Goal: Check status

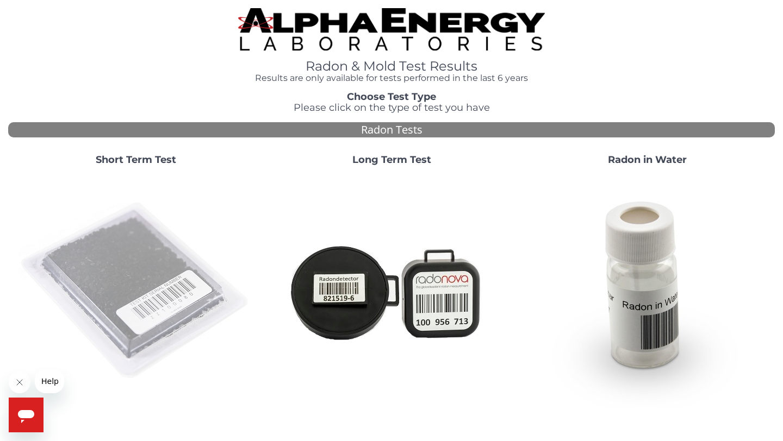
click at [144, 296] on img at bounding box center [136, 291] width 234 height 234
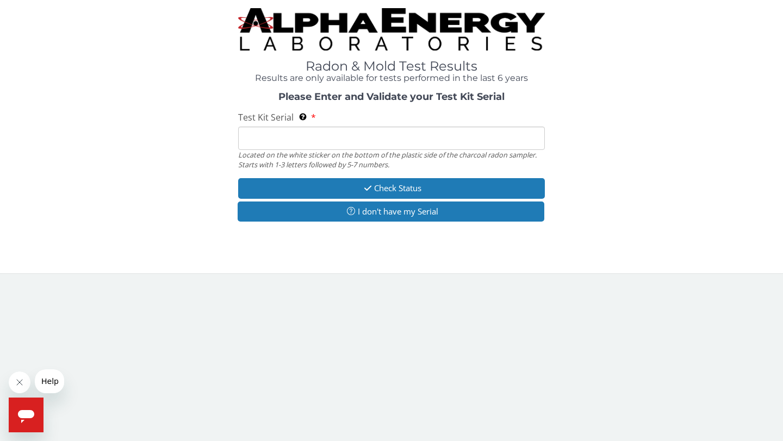
click at [353, 134] on input "Test Kit Serial Located on the white sticker on the bottom of the plastic side …" at bounding box center [391, 138] width 307 height 23
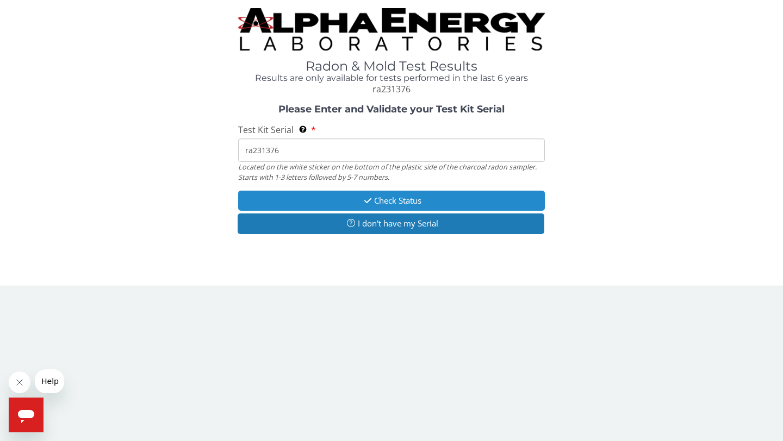
type input "ra231376"
click at [401, 196] on button "Check Status" at bounding box center [391, 201] width 307 height 20
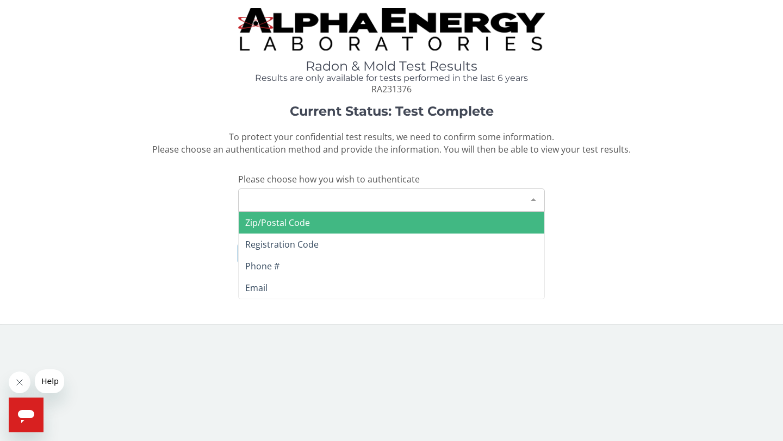
click at [397, 198] on div "Please make a selection" at bounding box center [391, 200] width 307 height 23
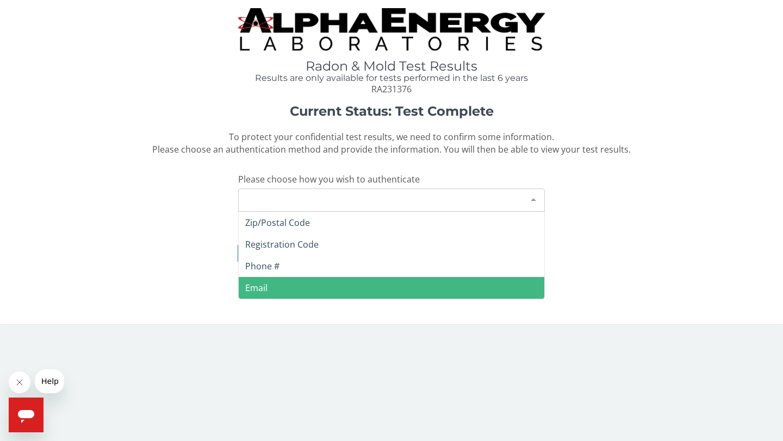
click at [363, 285] on span "Email" at bounding box center [391, 288] width 305 height 22
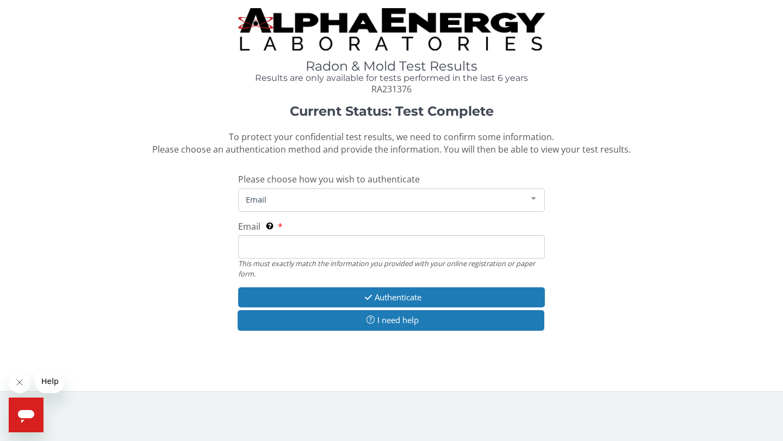
click at [388, 236] on input "Email This must exactly match the information you provided with your online reg…" at bounding box center [391, 246] width 307 height 23
type input "[PERSON_NAME][EMAIL_ADDRESS][DOMAIN_NAME]"
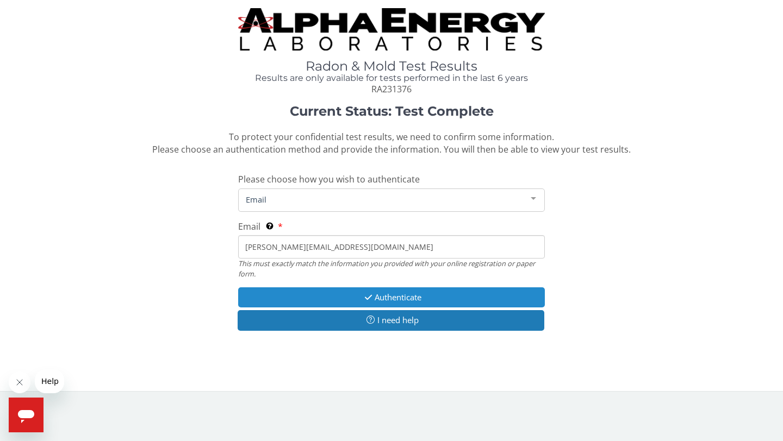
click at [392, 301] on button "Authenticate" at bounding box center [391, 298] width 307 height 20
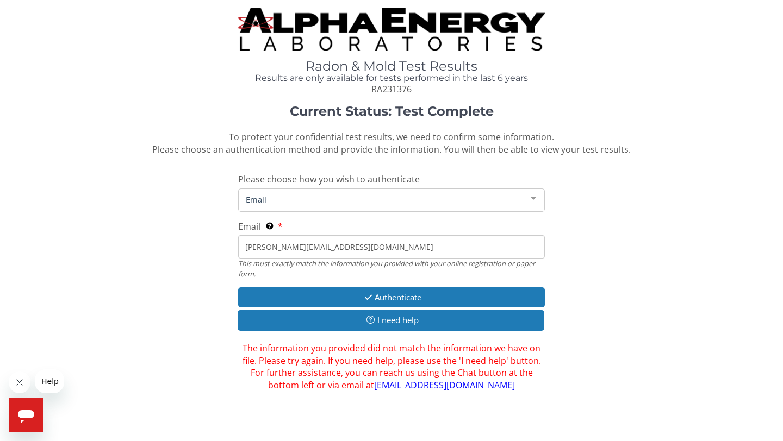
click at [388, 246] on input "[PERSON_NAME][EMAIL_ADDRESS][DOMAIN_NAME]" at bounding box center [391, 246] width 307 height 23
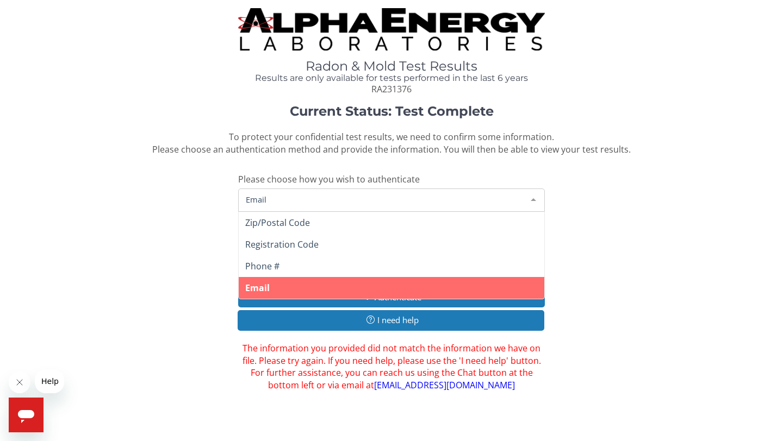
click at [396, 202] on span "Email" at bounding box center [382, 199] width 279 height 12
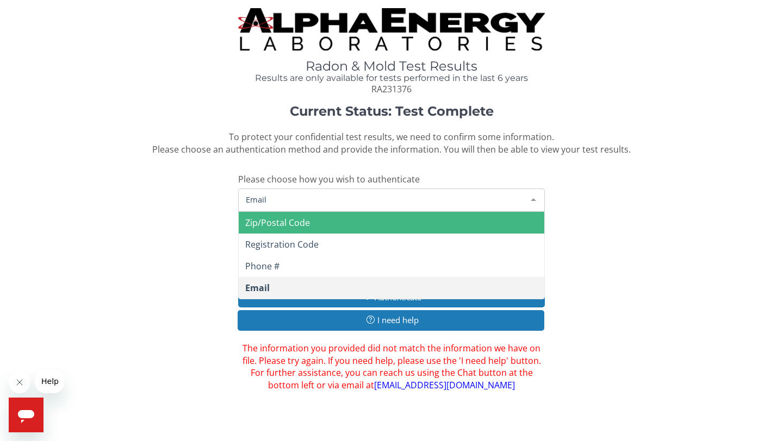
click at [366, 221] on span "Zip/Postal Code" at bounding box center [391, 223] width 305 height 22
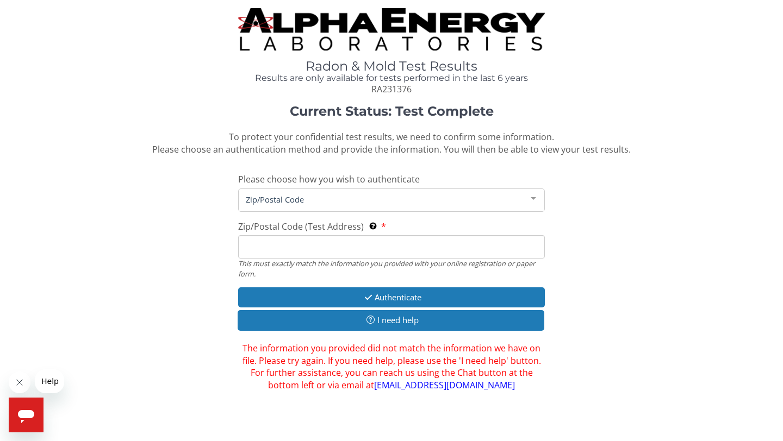
click at [334, 261] on div "This must exactly match the information you provided with your online registrat…" at bounding box center [391, 269] width 307 height 20
click at [339, 251] on input "Zip/Postal Code (Test Address) This must exactly match the information you prov…" at bounding box center [391, 246] width 307 height 23
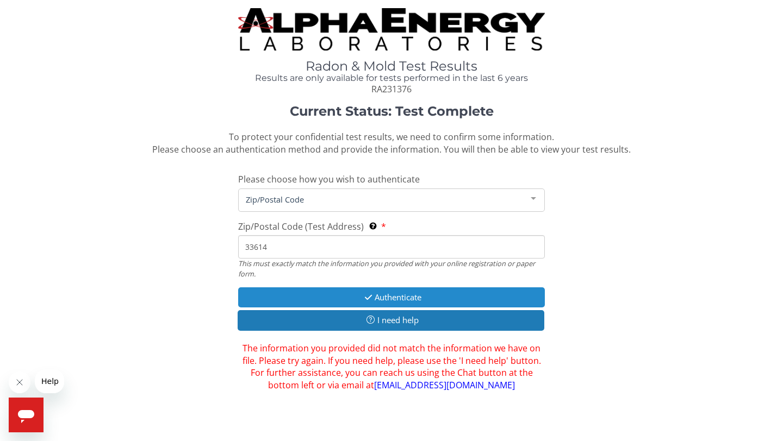
type input "33614"
click at [347, 295] on button "Authenticate" at bounding box center [391, 298] width 307 height 20
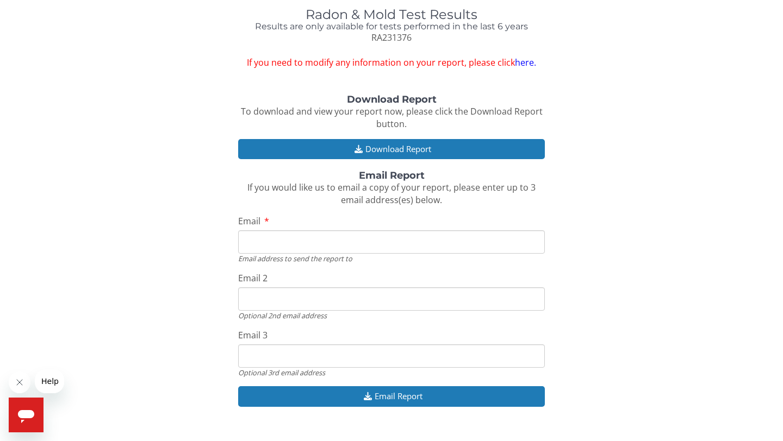
scroll to position [53, 0]
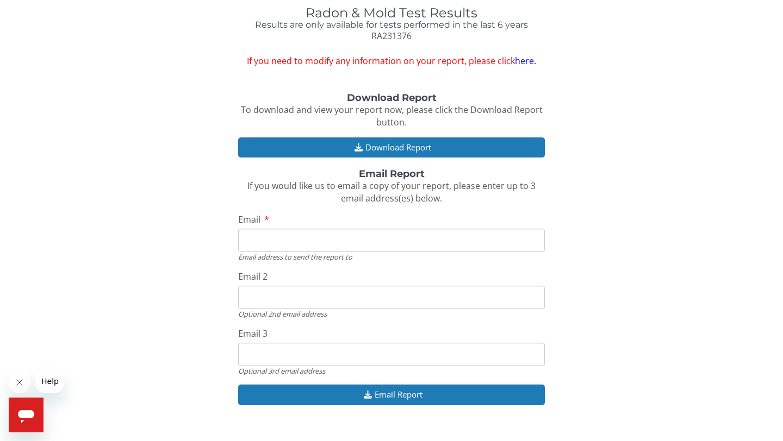
click at [348, 238] on input "Email" at bounding box center [391, 240] width 307 height 23
type input "u"
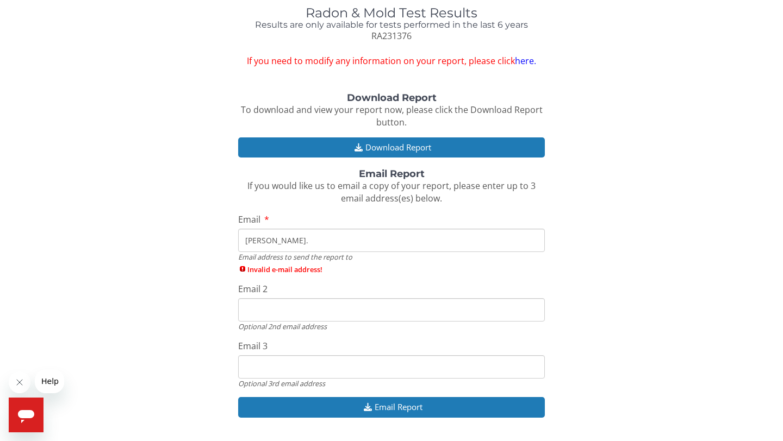
type input "[PERSON_NAME][EMAIL_ADDRESS][DOMAIN_NAME]"
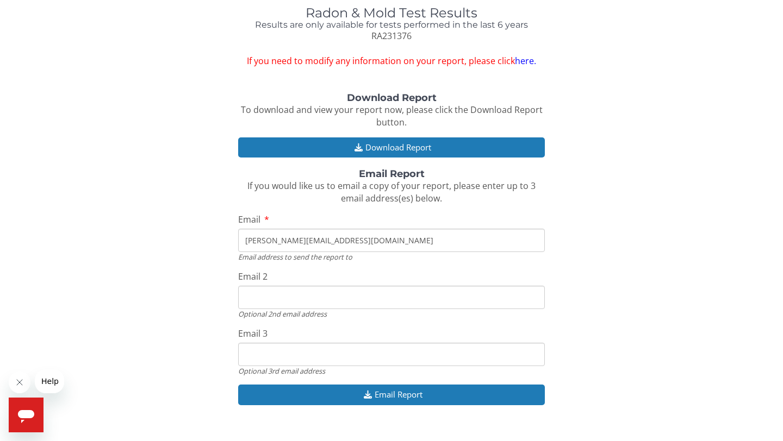
click at [318, 302] on input "Email 2" at bounding box center [391, 297] width 307 height 23
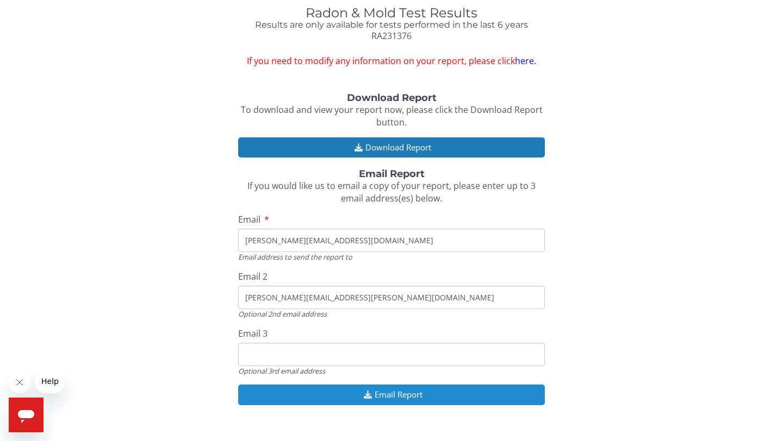
type input "[PERSON_NAME][EMAIL_ADDRESS][PERSON_NAME][DOMAIN_NAME]"
click at [365, 398] on icon "button" at bounding box center [368, 395] width 14 height 8
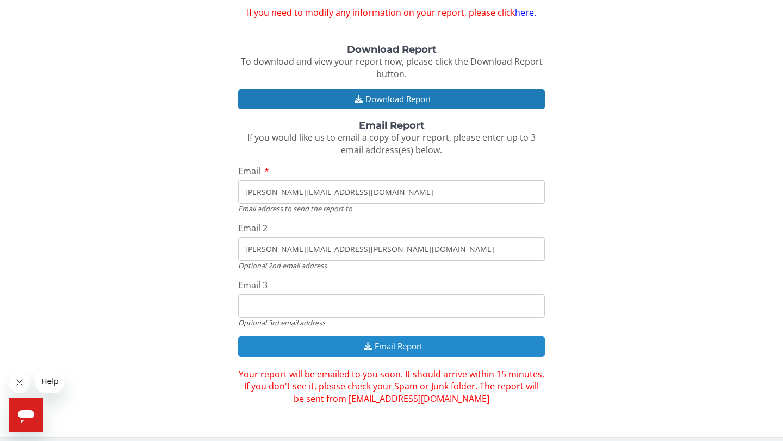
scroll to position [108, 0]
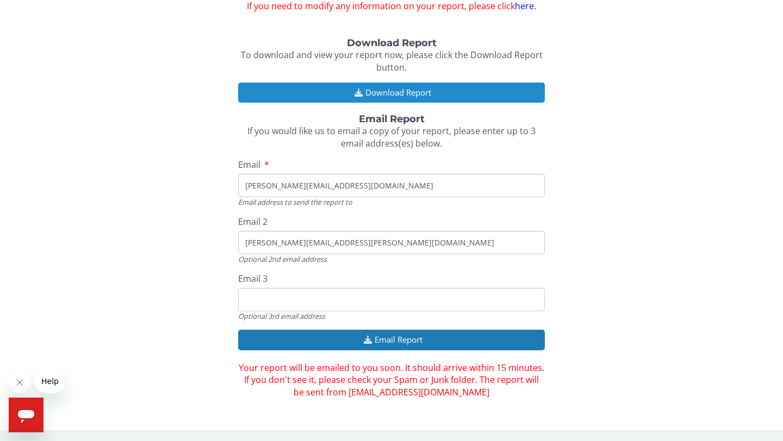
click at [402, 89] on button "Download Report" at bounding box center [391, 93] width 307 height 20
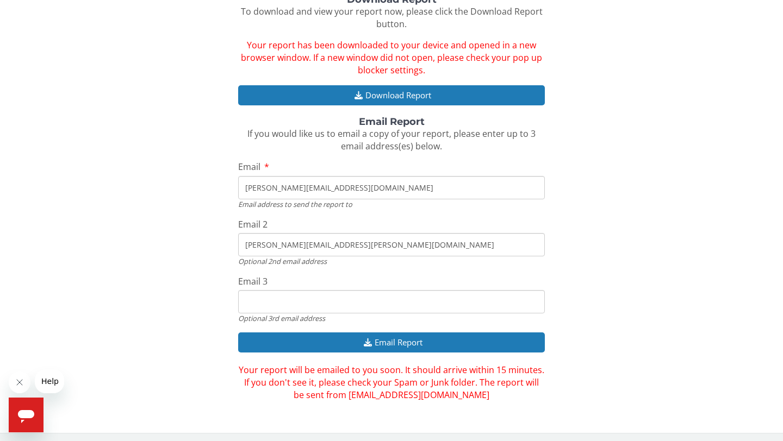
scroll to position [0, 0]
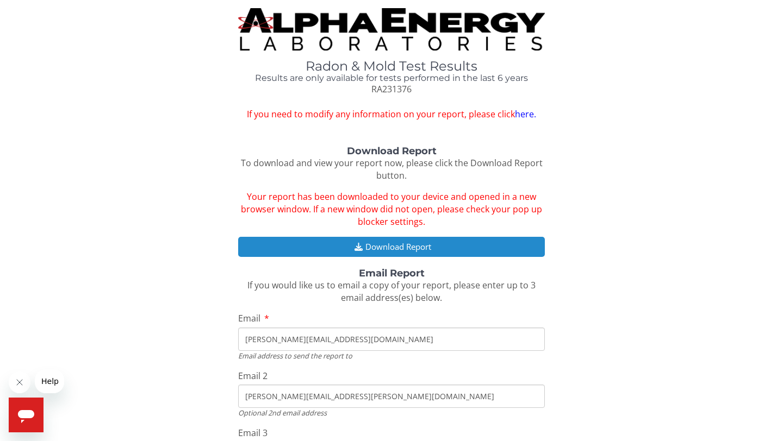
click at [401, 251] on button "Download Report" at bounding box center [391, 247] width 307 height 20
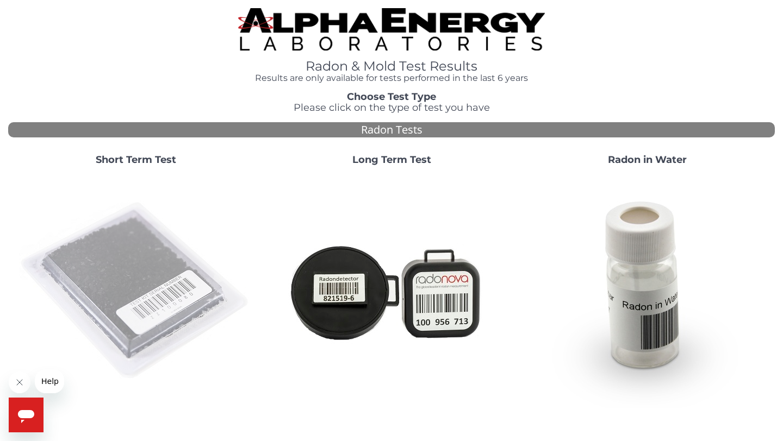
click at [126, 296] on img at bounding box center [136, 291] width 234 height 234
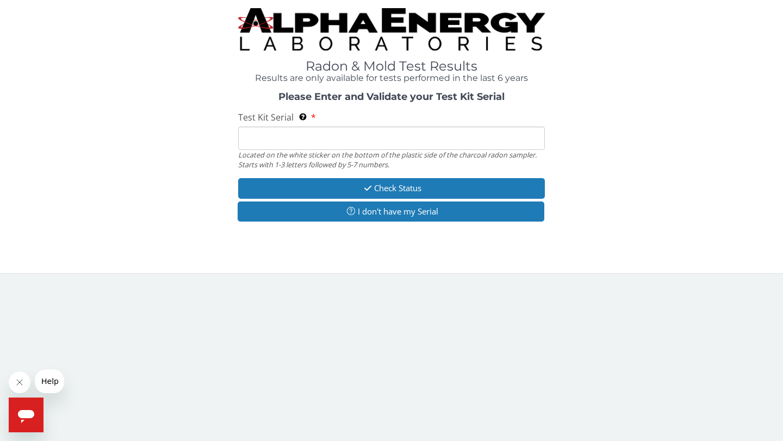
click at [317, 130] on input "Test Kit Serial Located on the white sticker on the bottom of the plastic side …" at bounding box center [391, 138] width 307 height 23
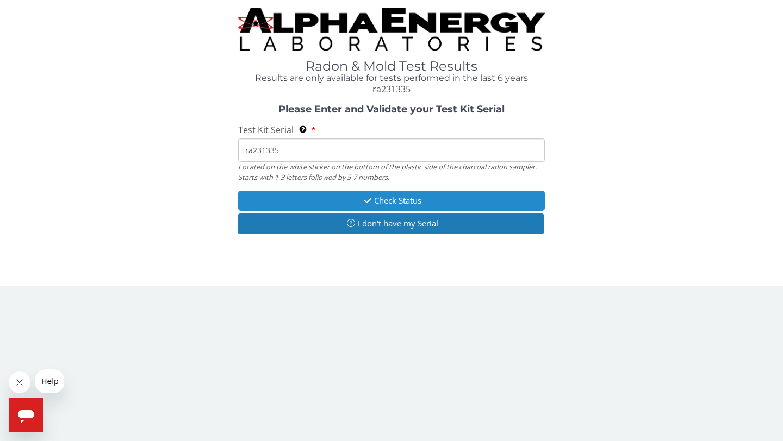
type input "ra231335"
click at [383, 207] on button "Check Status" at bounding box center [391, 201] width 307 height 20
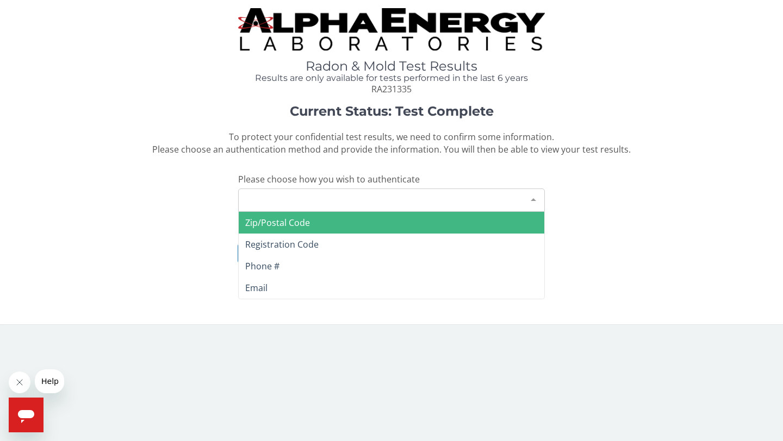
click at [385, 193] on div "Please make a selection" at bounding box center [391, 200] width 307 height 23
click at [355, 229] on span "Zip/Postal Code" at bounding box center [391, 223] width 305 height 22
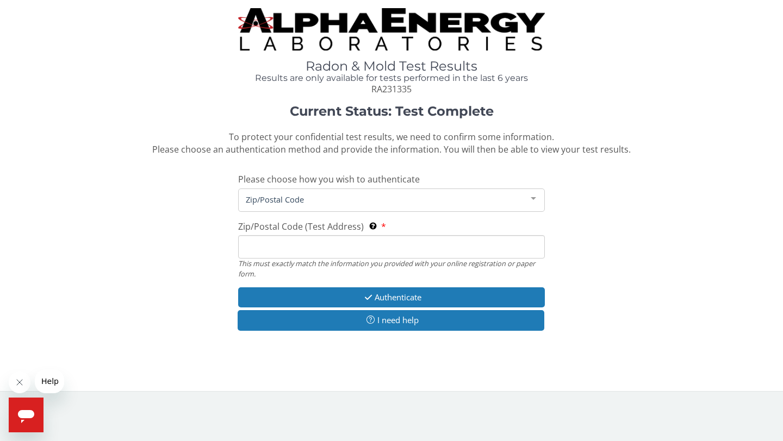
click at [341, 244] on input "Zip/Postal Code (Test Address) This must exactly match the information you prov…" at bounding box center [391, 246] width 307 height 23
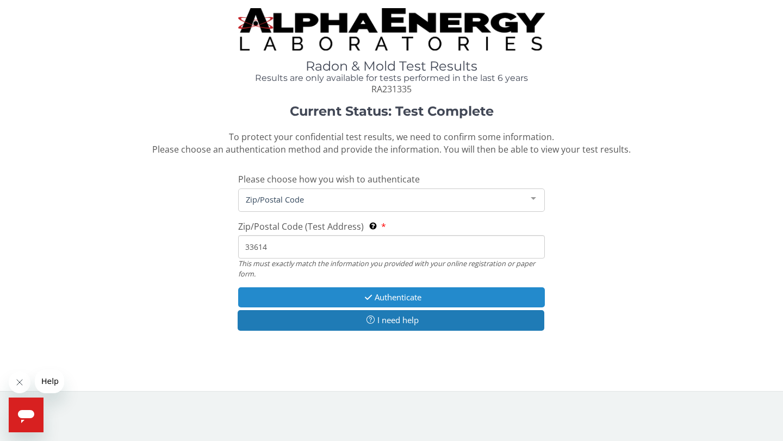
type input "33614"
click at [378, 295] on button "Authenticate" at bounding box center [391, 298] width 307 height 20
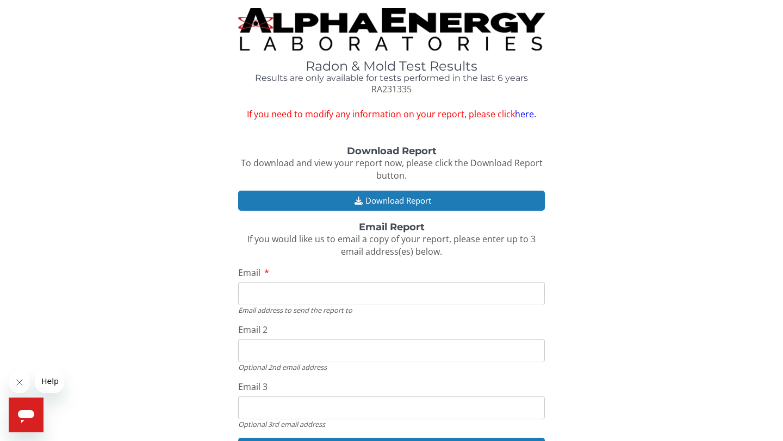
scroll to position [3, 0]
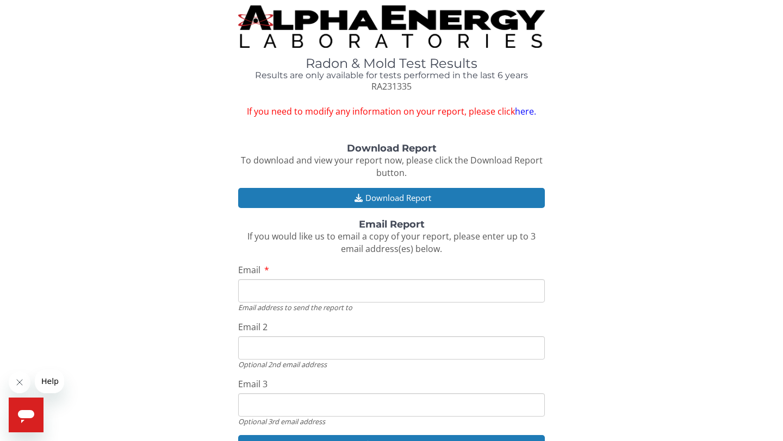
click at [378, 295] on input "Email" at bounding box center [391, 290] width 307 height 23
type input "[PERSON_NAME][EMAIL_ADDRESS][DOMAIN_NAME]"
click at [346, 354] on input "Email 2" at bounding box center [391, 347] width 307 height 23
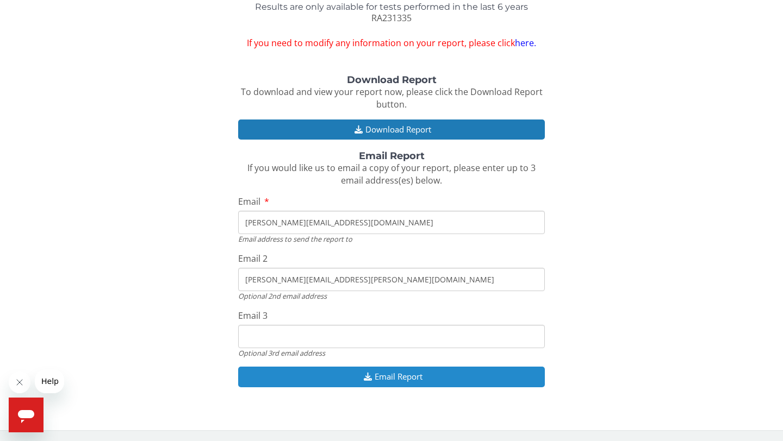
type input "[PERSON_NAME][EMAIL_ADDRESS][PERSON_NAME][DOMAIN_NAME]"
click at [435, 376] on button "Email Report" at bounding box center [391, 377] width 307 height 20
